Goal: Find specific page/section: Find specific page/section

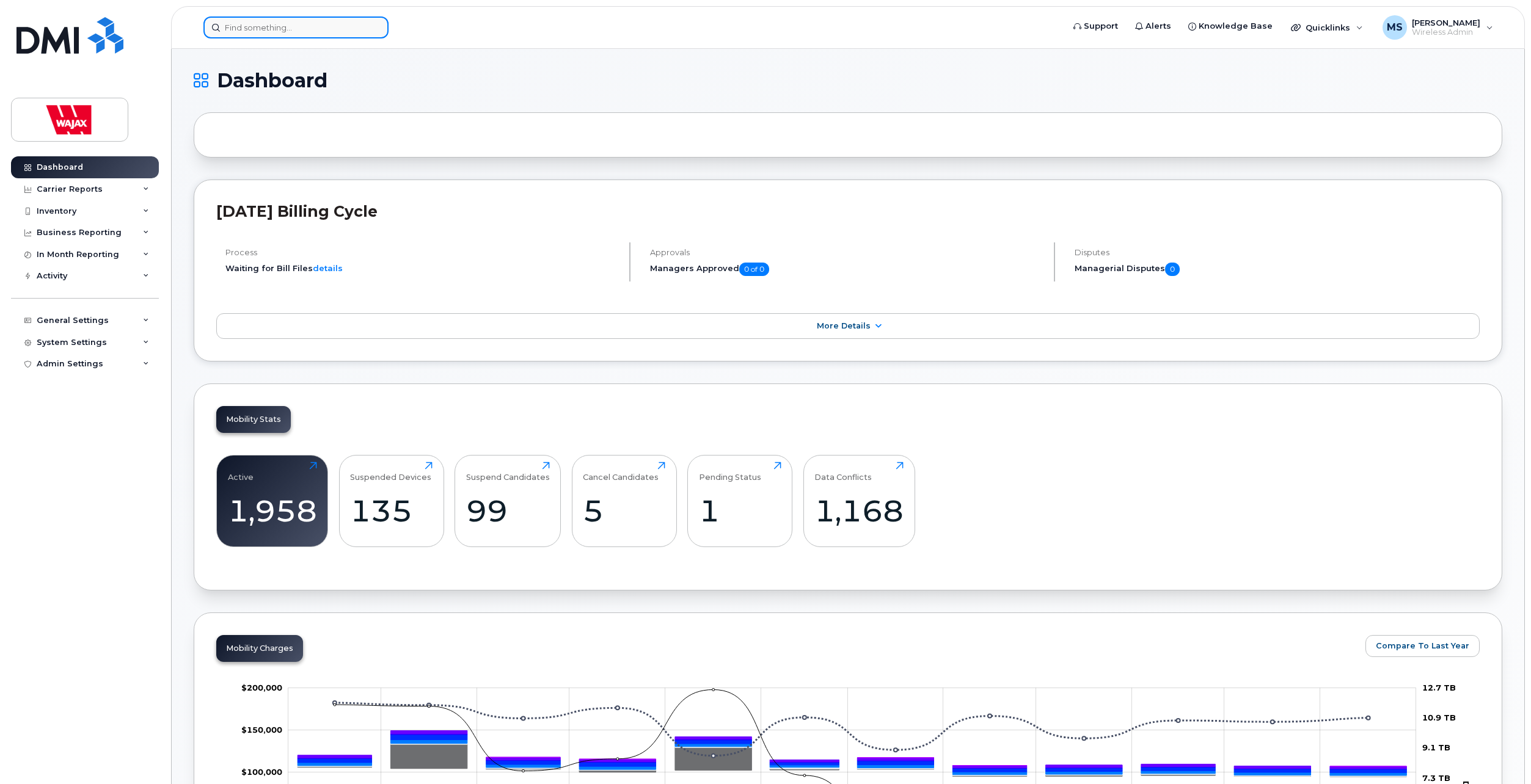
click at [283, 33] on input at bounding box center [296, 28] width 185 height 22
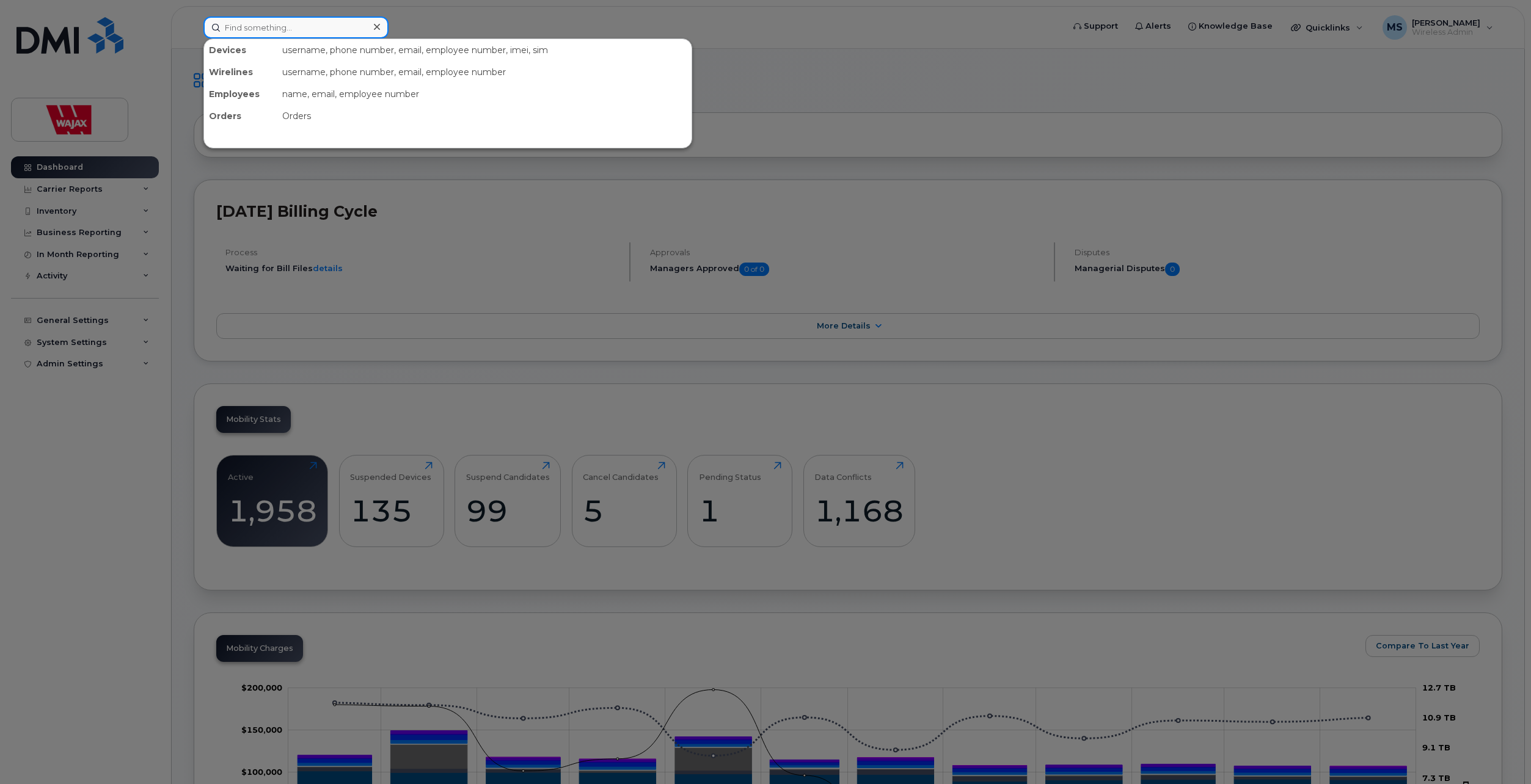
paste input "282615"
click at [303, 25] on input "282615" at bounding box center [296, 28] width 185 height 22
paste input "Senougbe"
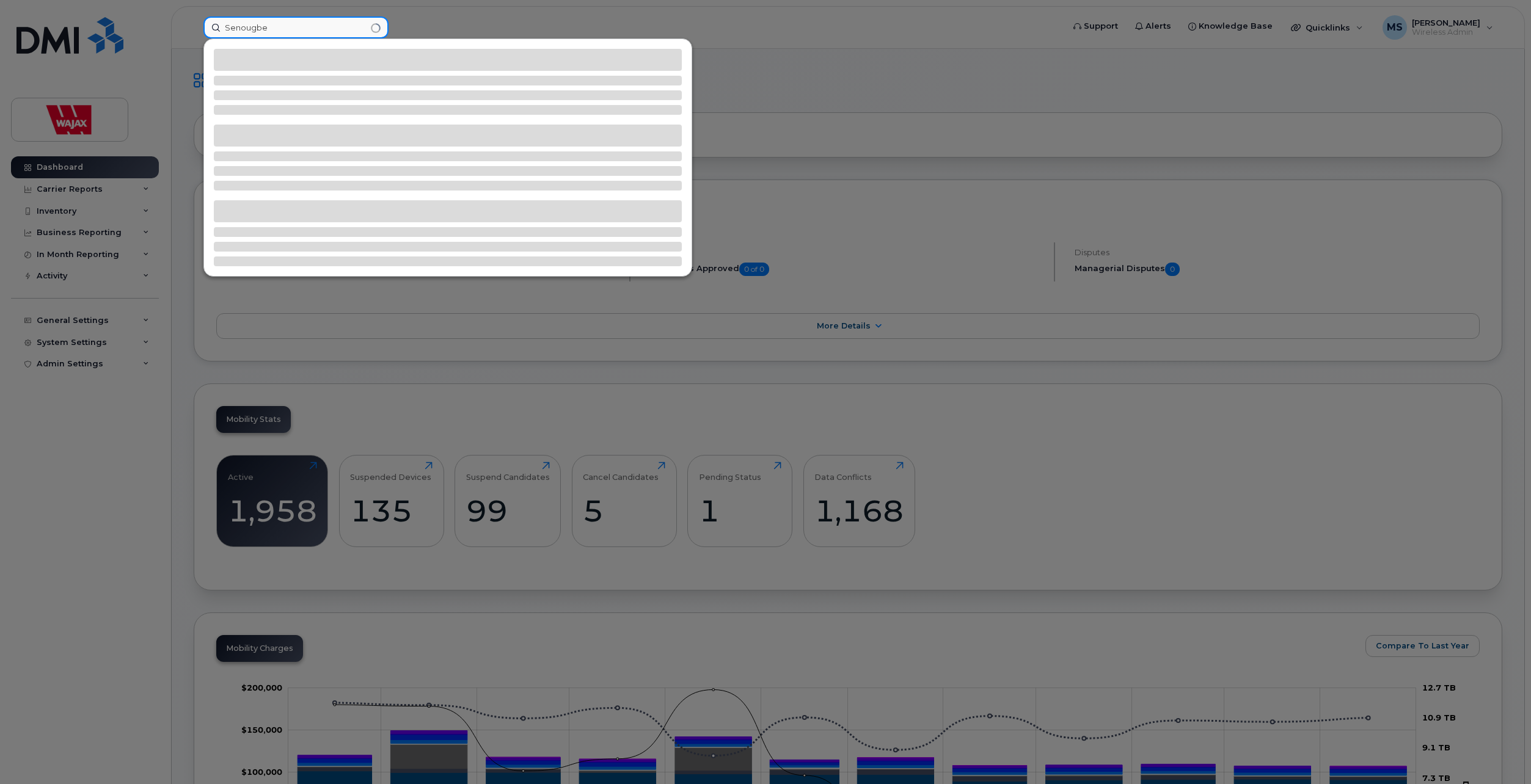
type input "Senougbe"
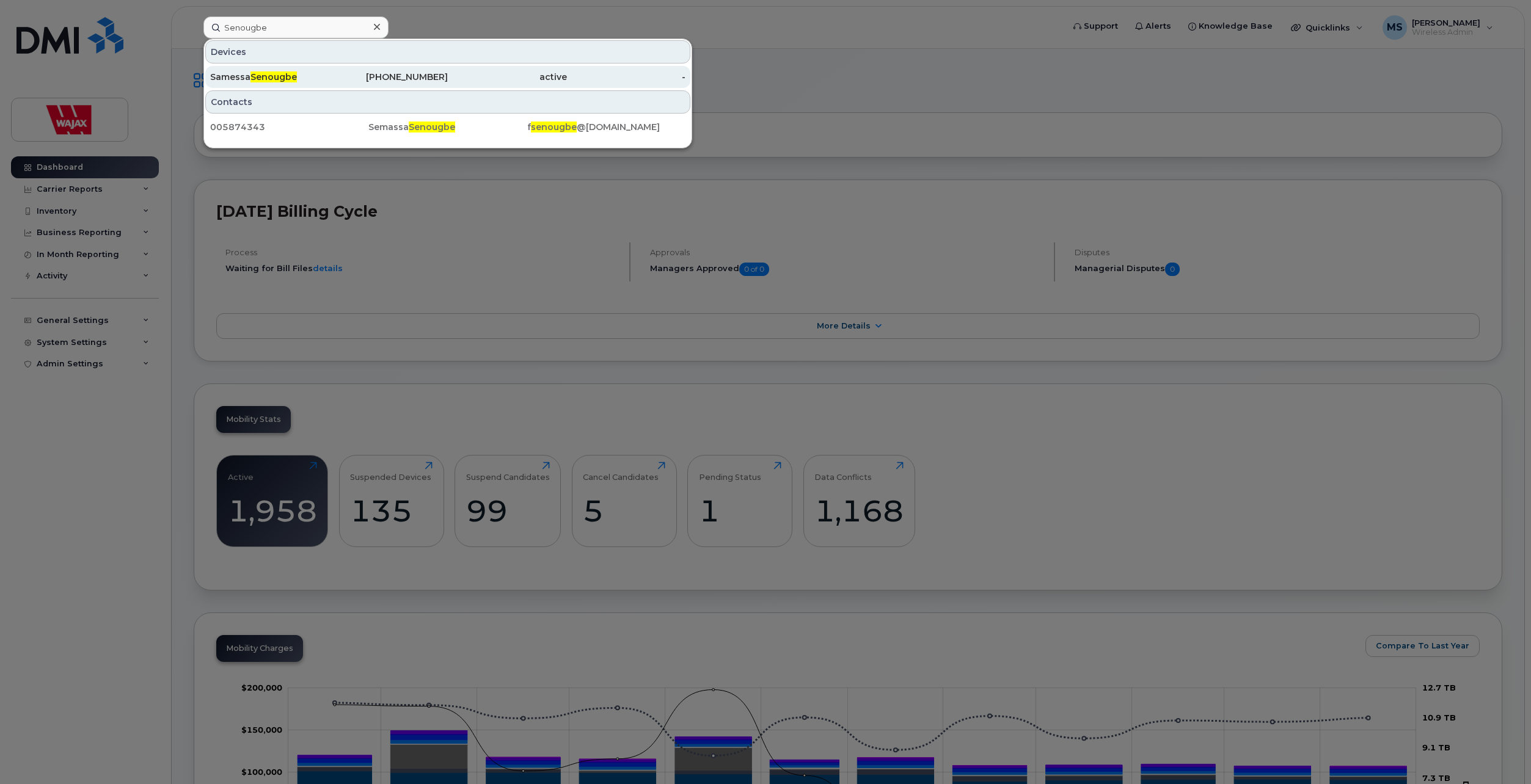
click at [268, 78] on span "Senougbe" at bounding box center [273, 77] width 46 height 11
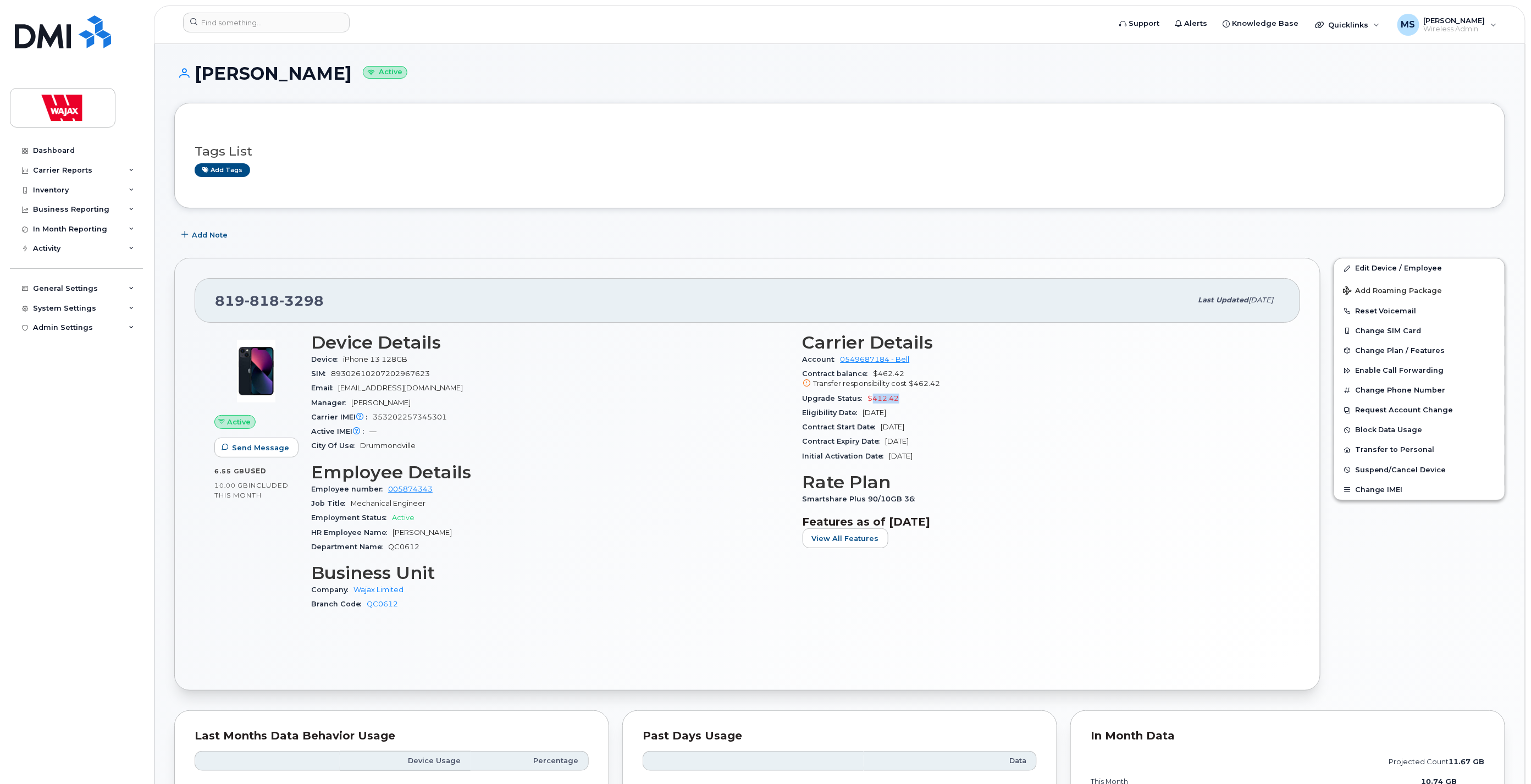
drag, startPoint x: 872, startPoint y: 397, endPoint x: 907, endPoint y: 398, distance: 35.0
click at [905, 399] on div "Upgrade Status $412.42" at bounding box center [1042, 398] width 478 height 14
copy span "412.42"
drag, startPoint x: 872, startPoint y: 372, endPoint x: 908, endPoint y: 374, distance: 36.1
click at [908, 374] on div "Contract balance $462.42 Transfer responsibility cost $462.42" at bounding box center [1042, 379] width 478 height 25
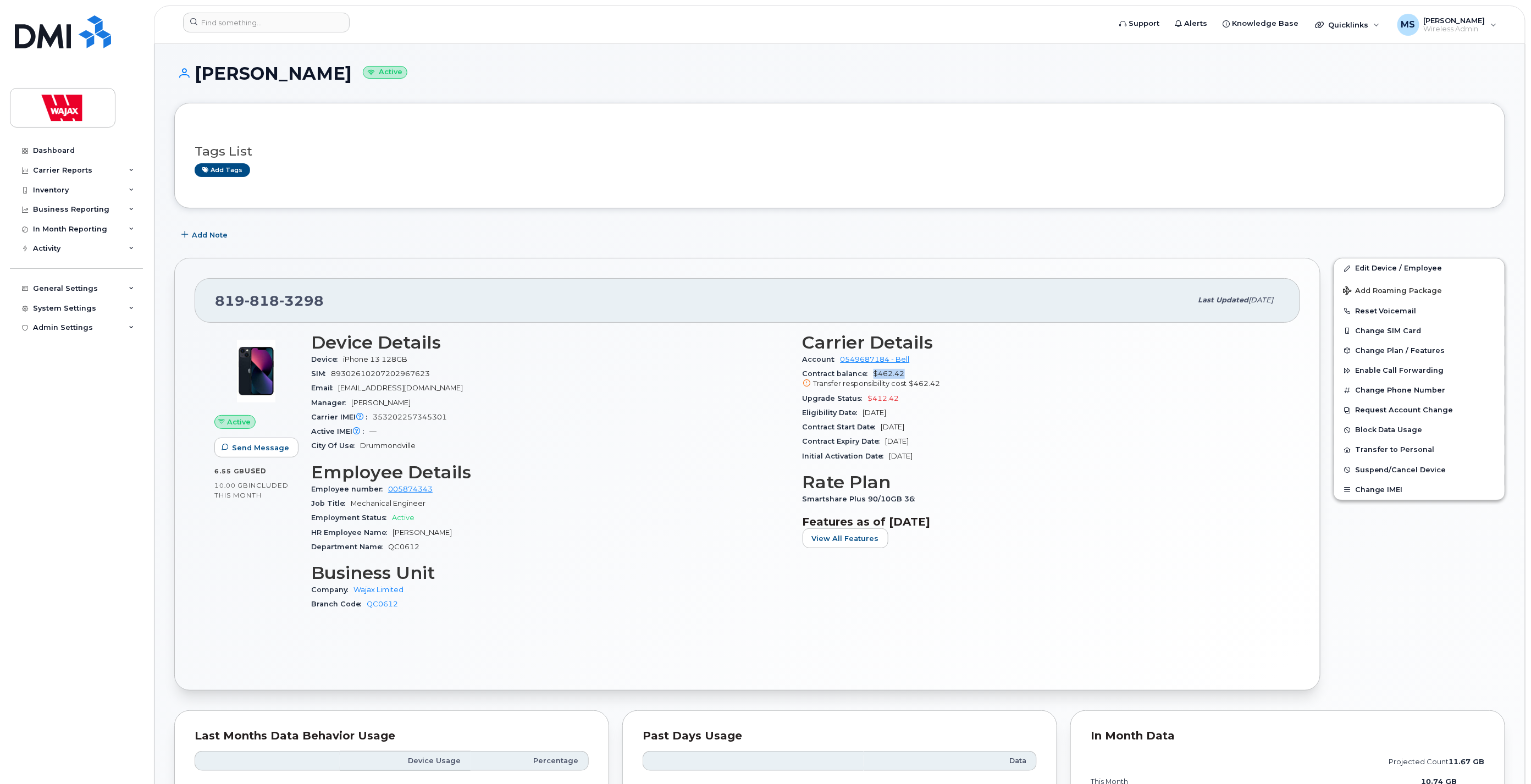
copy span "$462.42"
